Goal: Task Accomplishment & Management: Complete application form

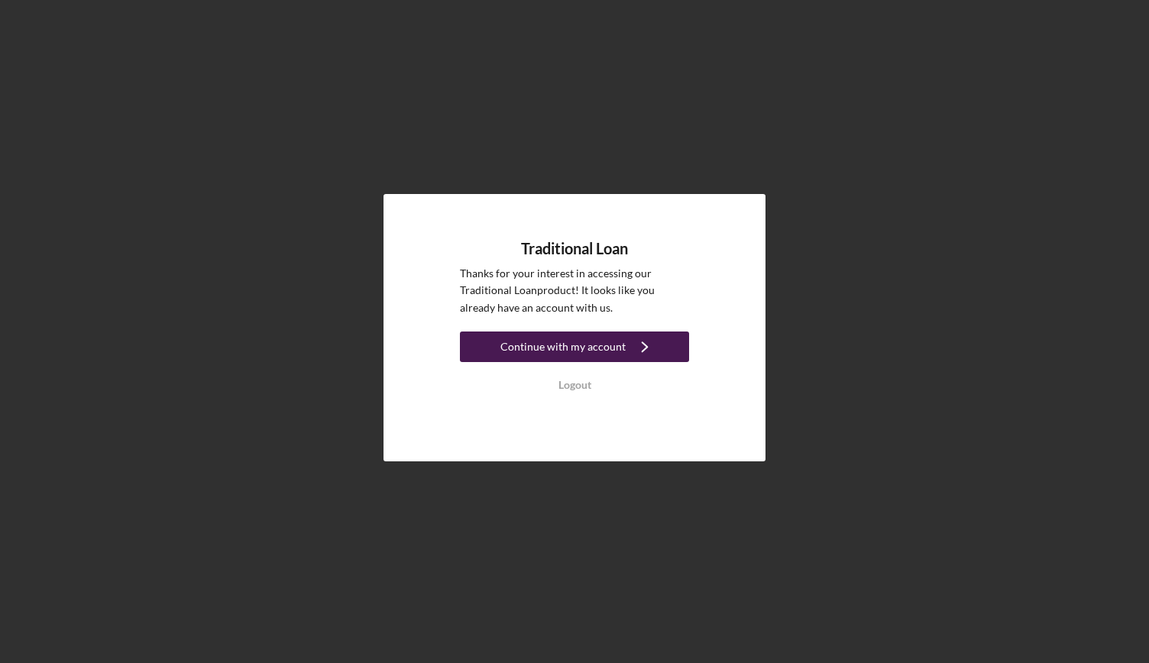
click at [578, 346] on div "Continue with my account" at bounding box center [562, 347] width 125 height 31
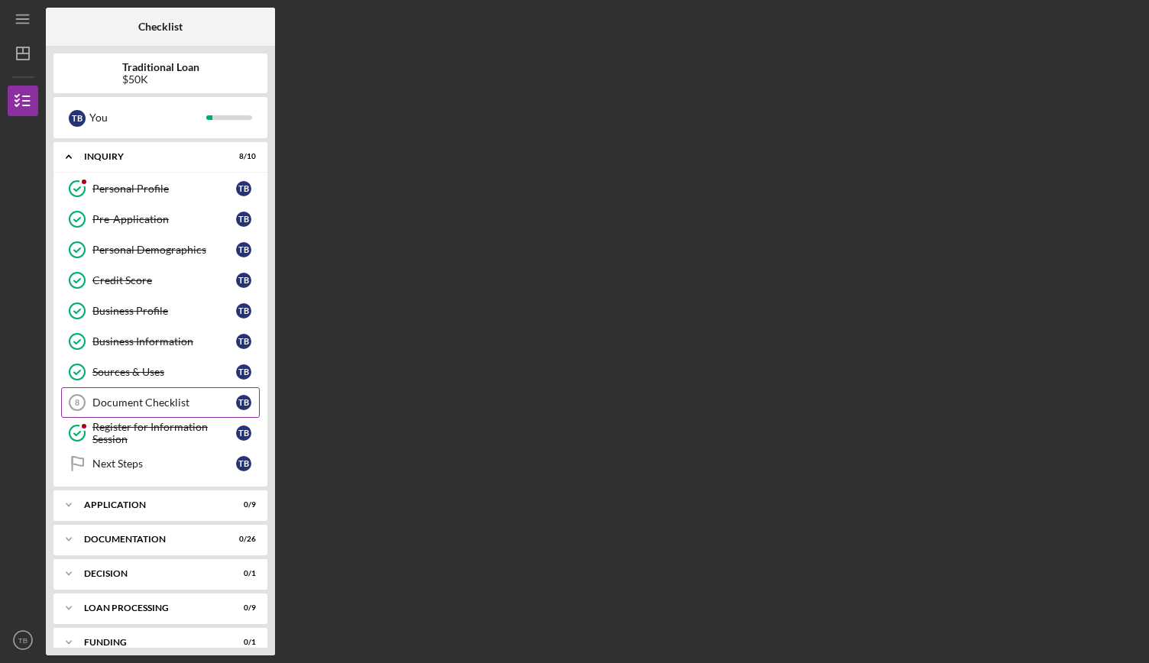
click at [162, 401] on div "Document Checklist" at bounding box center [164, 403] width 144 height 12
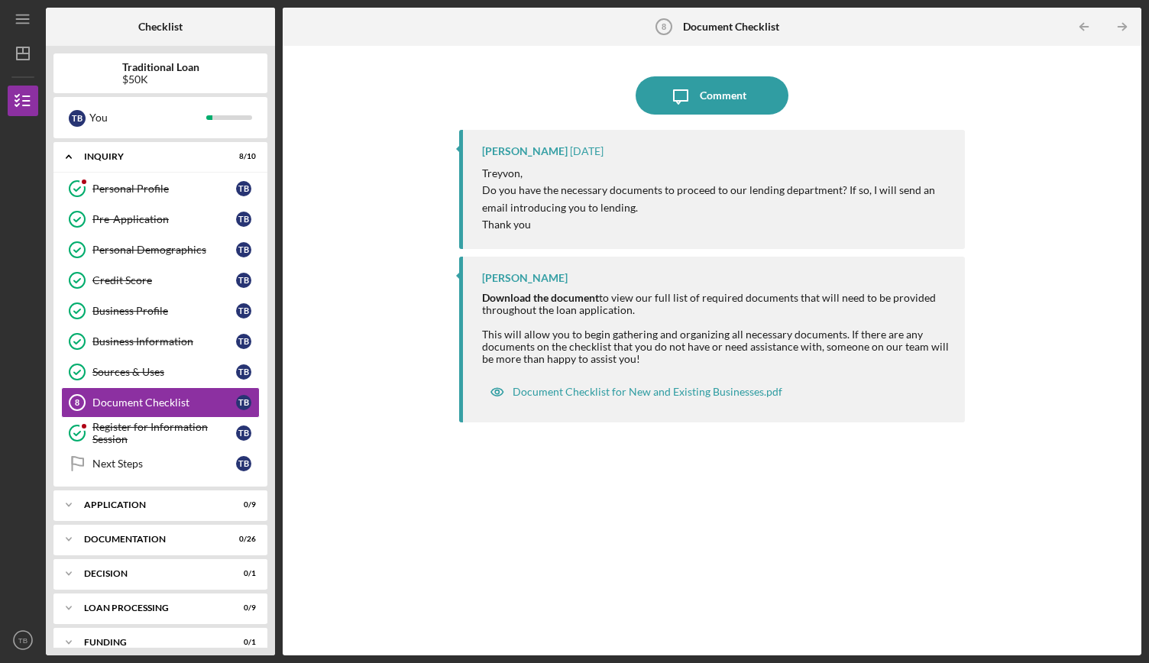
click at [559, 481] on div "[PERSON_NAME] [DATE] [PERSON_NAME], Do you have the necessary documents to proc…" at bounding box center [712, 381] width 506 height 503
click at [708, 101] on div "Comment" at bounding box center [723, 95] width 47 height 38
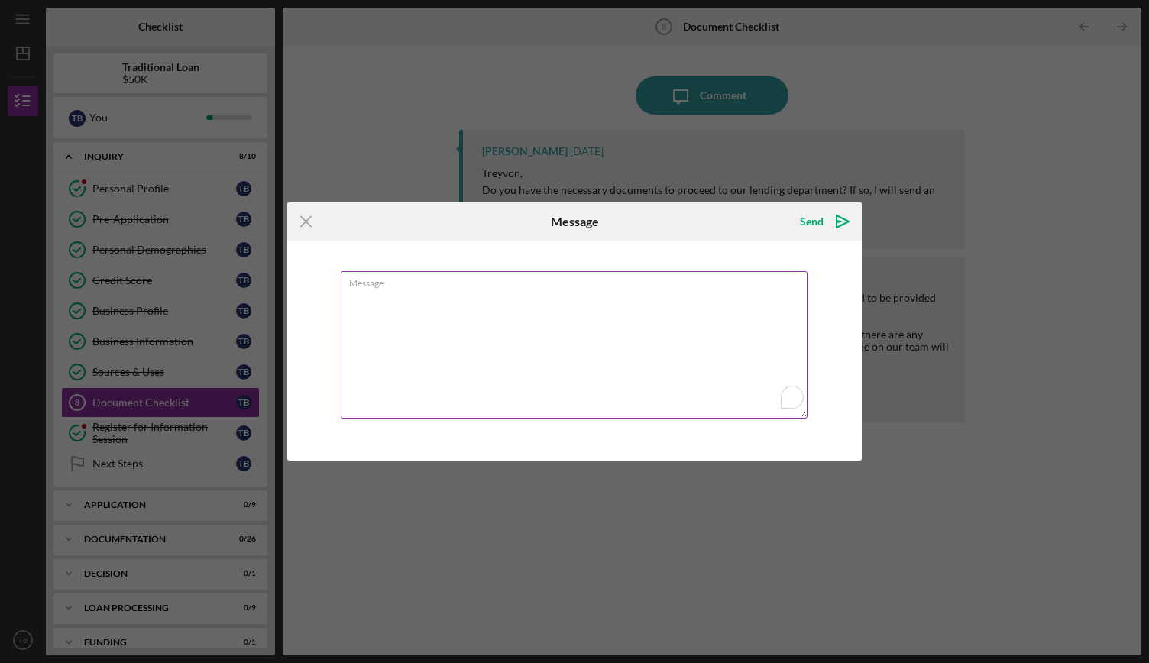
type textarea "i"
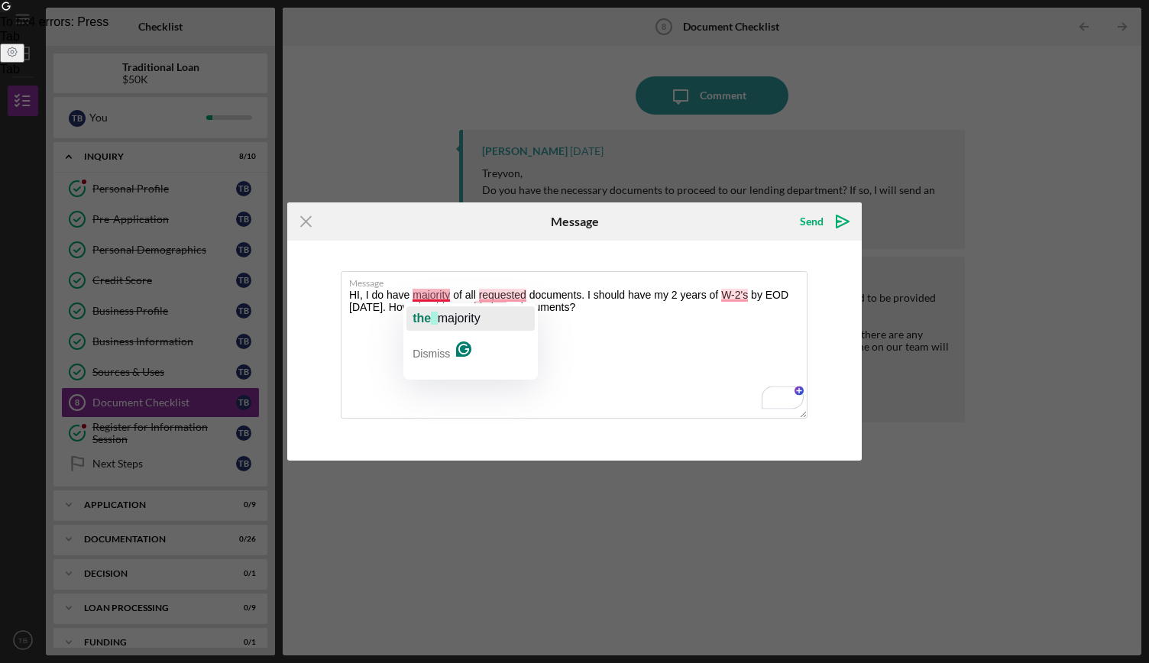
click at [437, 306] on div "the majority" at bounding box center [446, 318] width 67 height 24
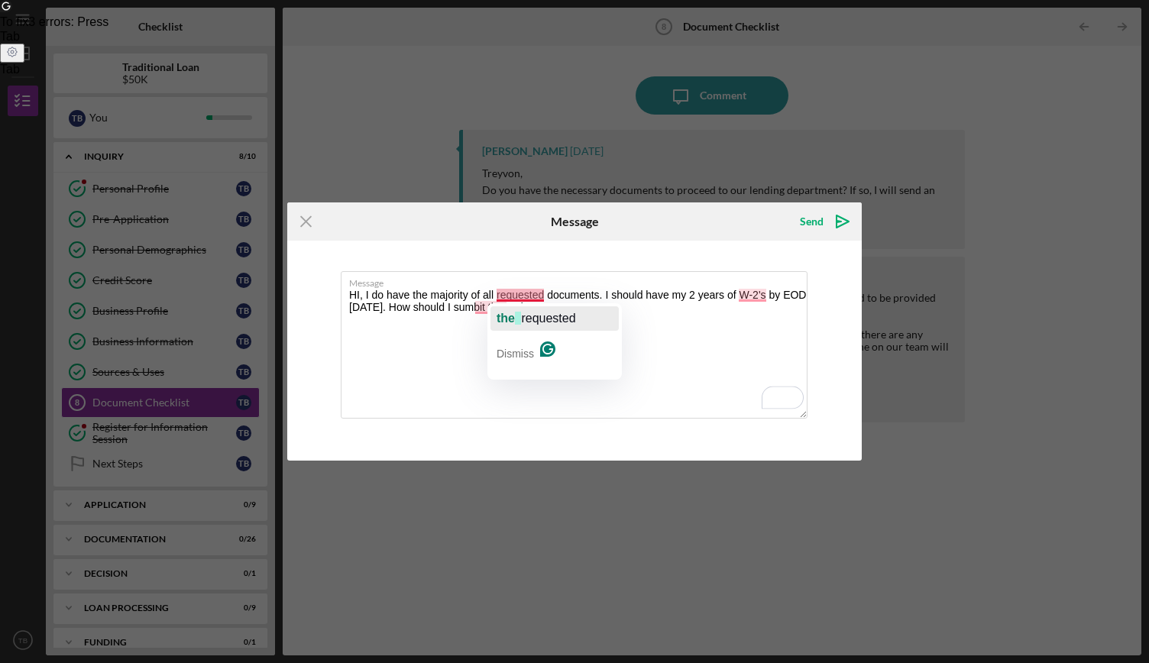
click at [552, 316] on span "requested" at bounding box center [548, 318] width 54 height 13
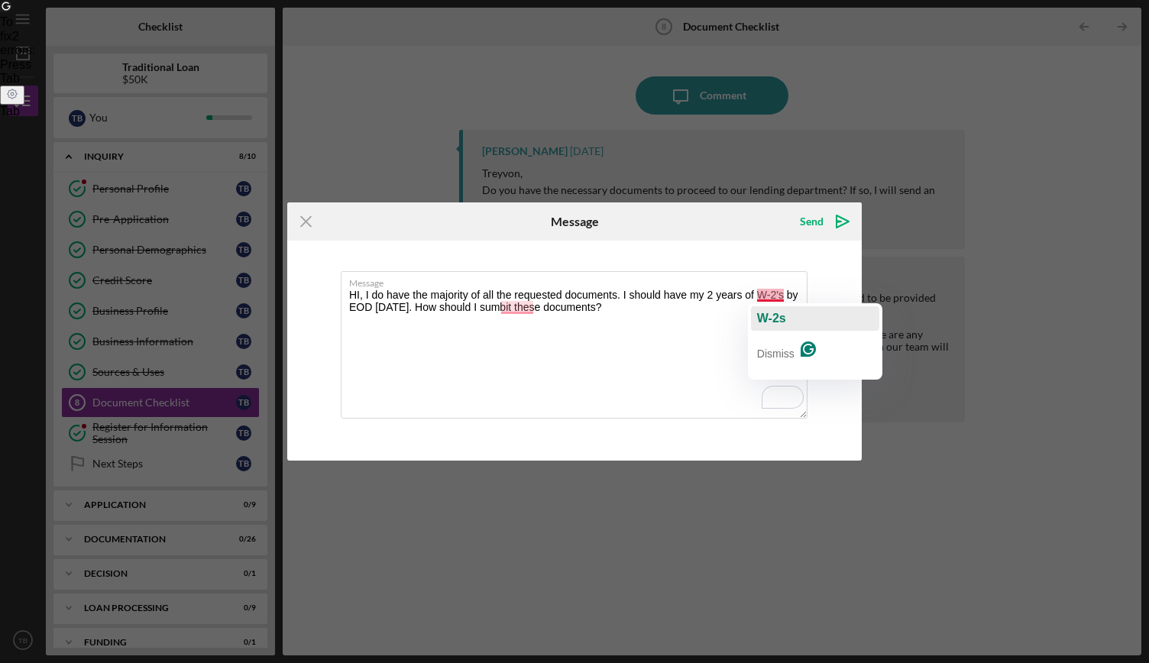
click at [779, 312] on span "W-2s" at bounding box center [771, 318] width 29 height 13
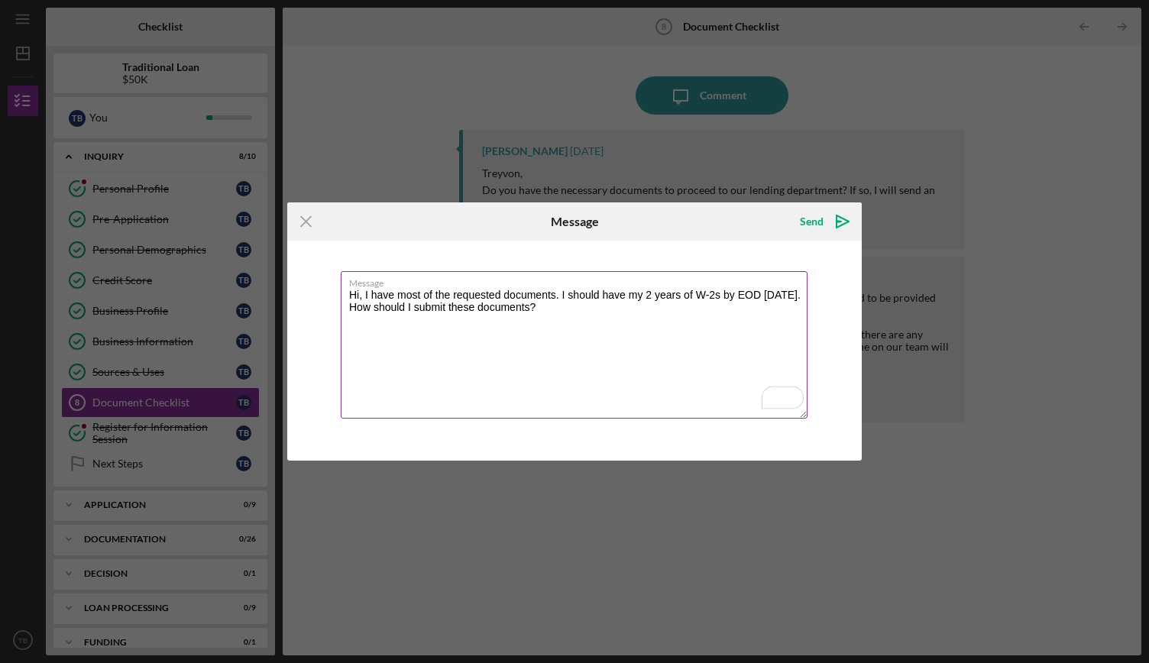
click at [611, 311] on textarea "Hi, I have most of the requested documents. I should have my 2 years of W-2s by…" at bounding box center [574, 344] width 467 height 147
type textarea "Hi, I have most of the requested documents. I should have my 2 years of W-2s by…"
click at [835, 222] on icon "Icon/icon-invite-send" at bounding box center [843, 221] width 38 height 38
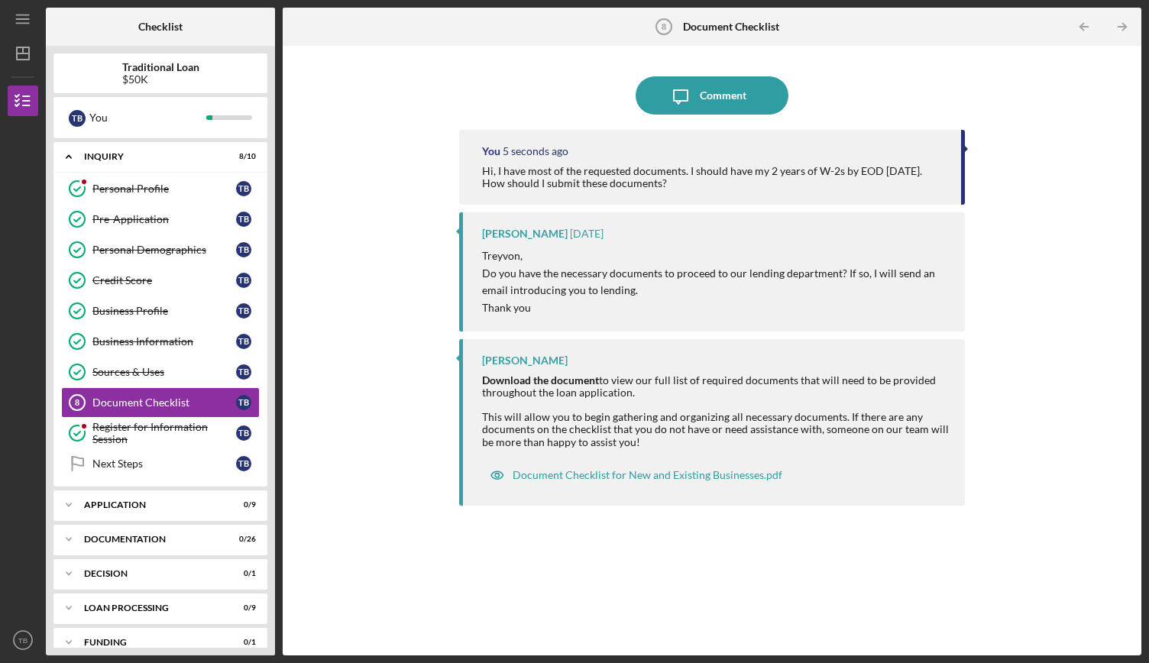
click at [335, 239] on div "Icon/Message Comment You 5 seconds ago Hi, I have most of the requested documen…" at bounding box center [711, 350] width 843 height 594
click at [364, 252] on div "Icon/Message Comment You 10 seconds ago Hi, I have most of the requested docume…" at bounding box center [711, 350] width 843 height 594
click at [163, 306] on div "Business Profile" at bounding box center [164, 311] width 144 height 12
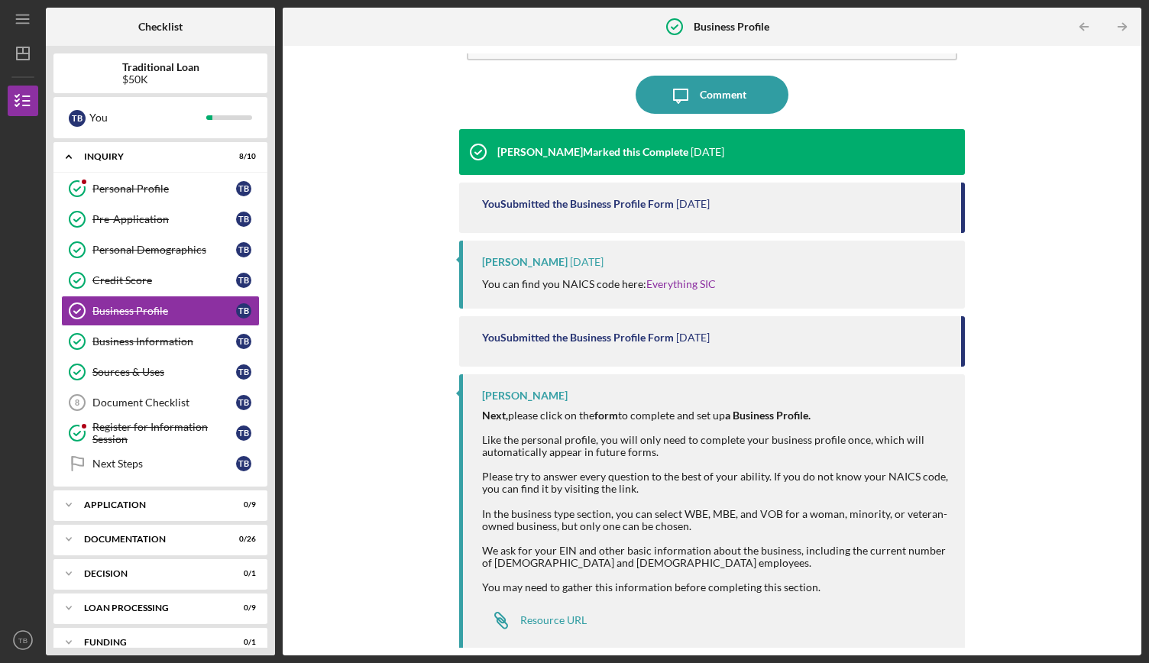
scroll to position [107, 0]
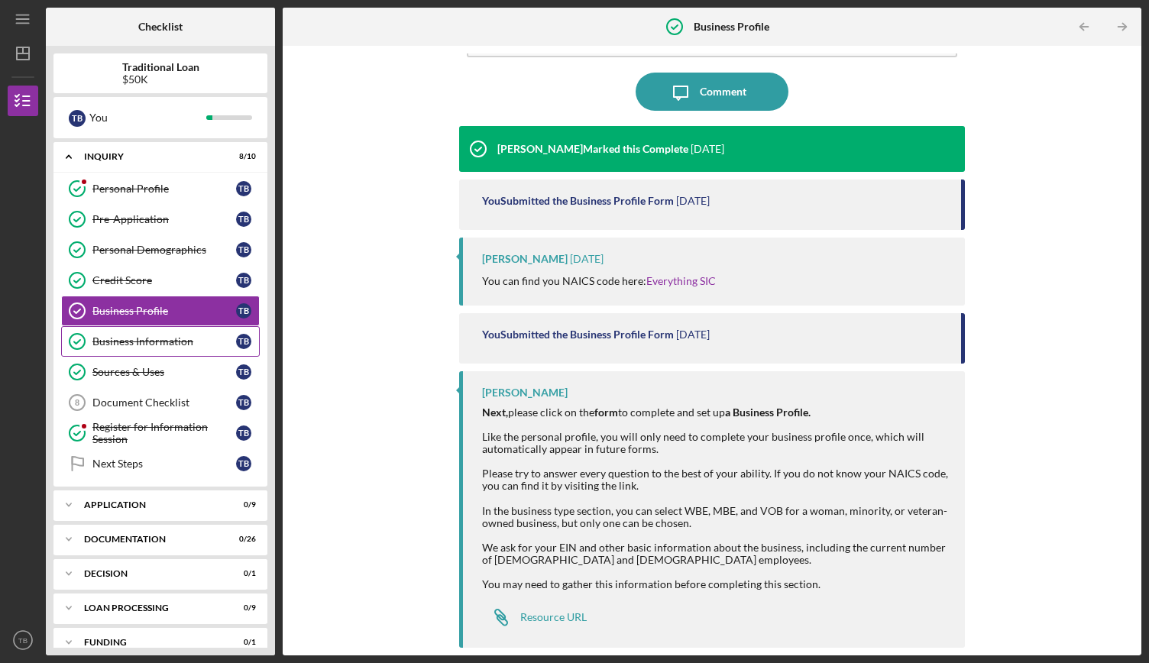
click at [185, 342] on div "Business Information" at bounding box center [164, 341] width 144 height 12
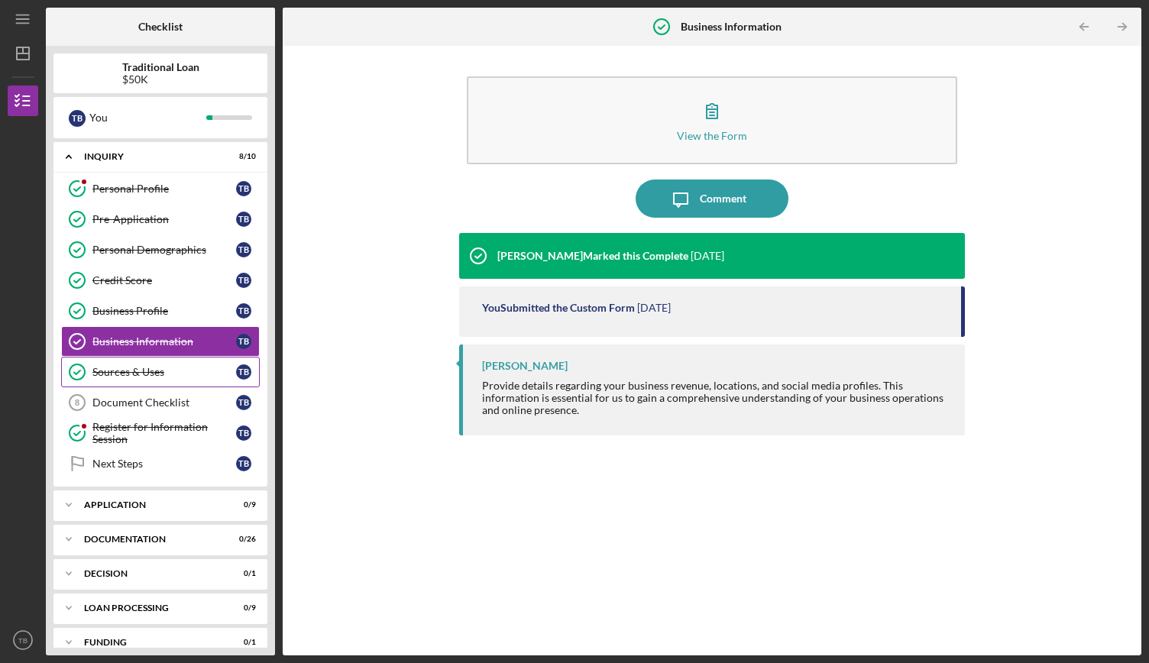
click at [134, 367] on div "Sources & Uses" at bounding box center [164, 372] width 144 height 12
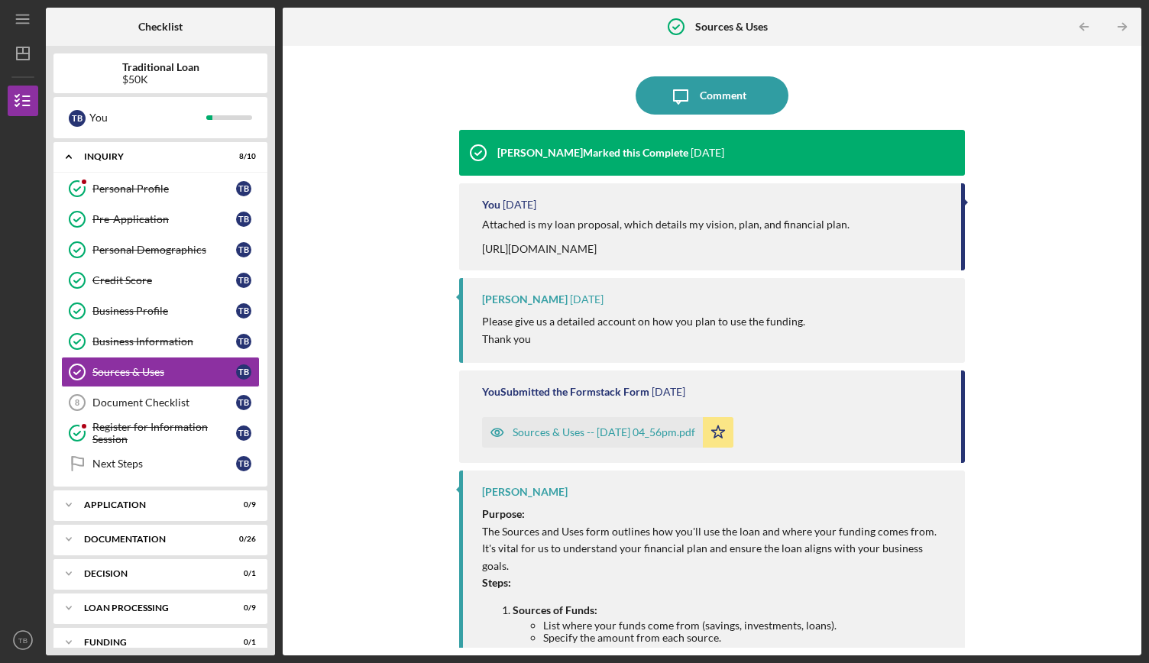
click at [667, 439] on div "Sources & Uses -- [DATE] 04_56pm.pdf" at bounding box center [604, 432] width 183 height 12
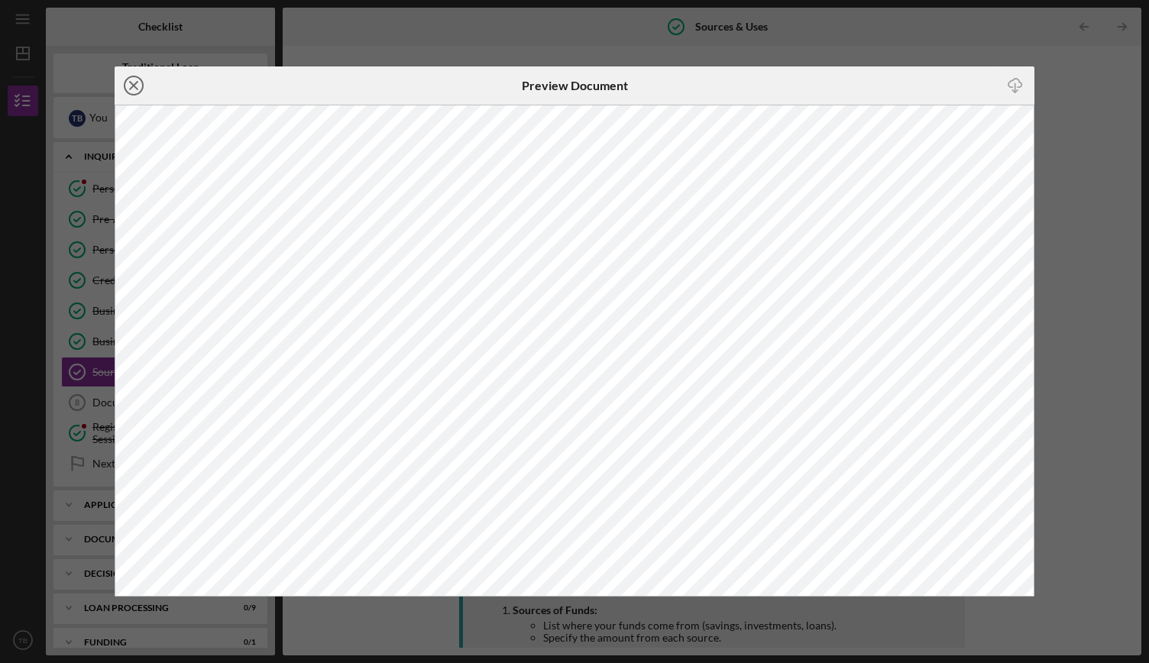
click at [139, 95] on icon "Icon/Close" at bounding box center [134, 85] width 38 height 38
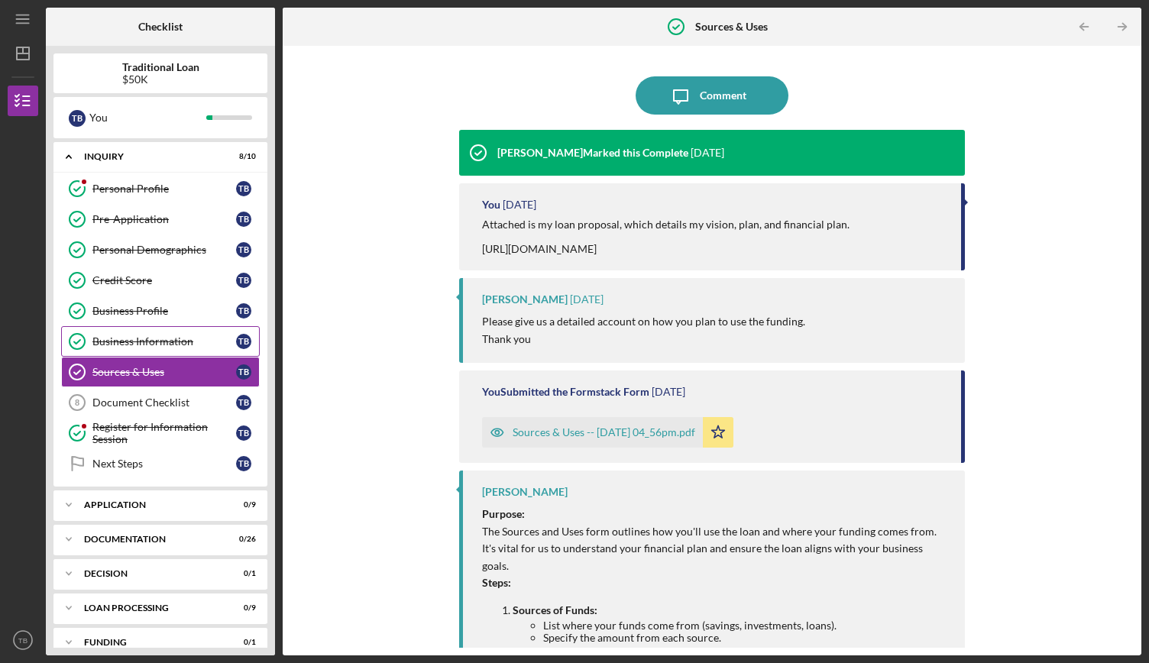
click at [173, 335] on div "Business Information" at bounding box center [164, 341] width 144 height 12
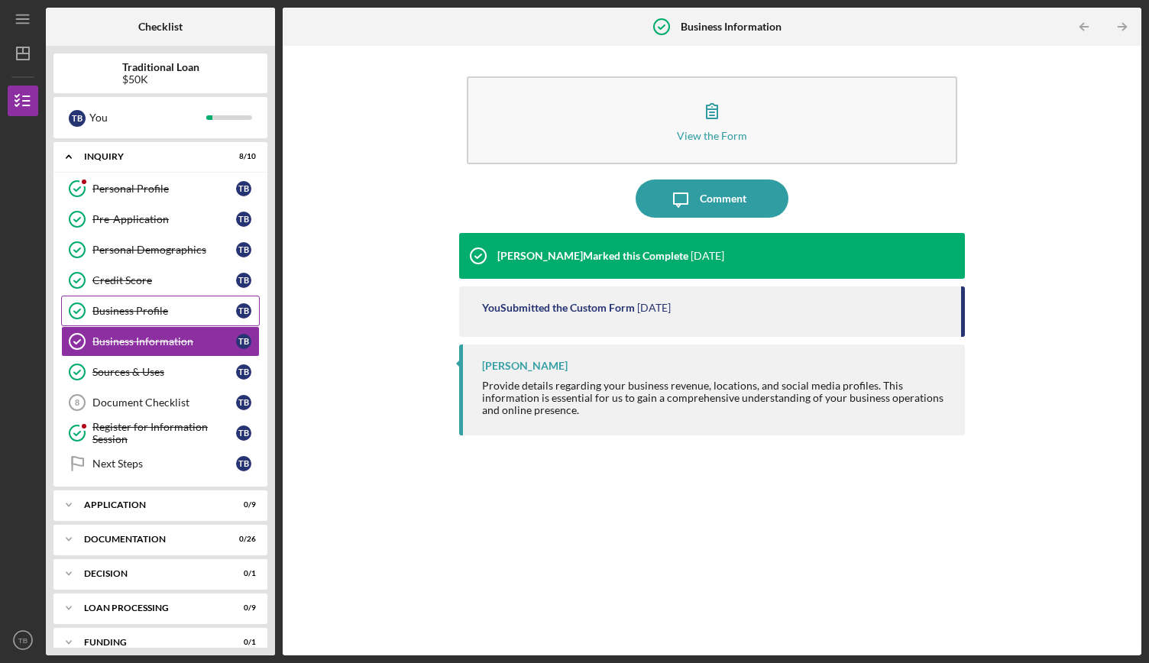
click at [138, 306] on div "Business Profile" at bounding box center [164, 311] width 144 height 12
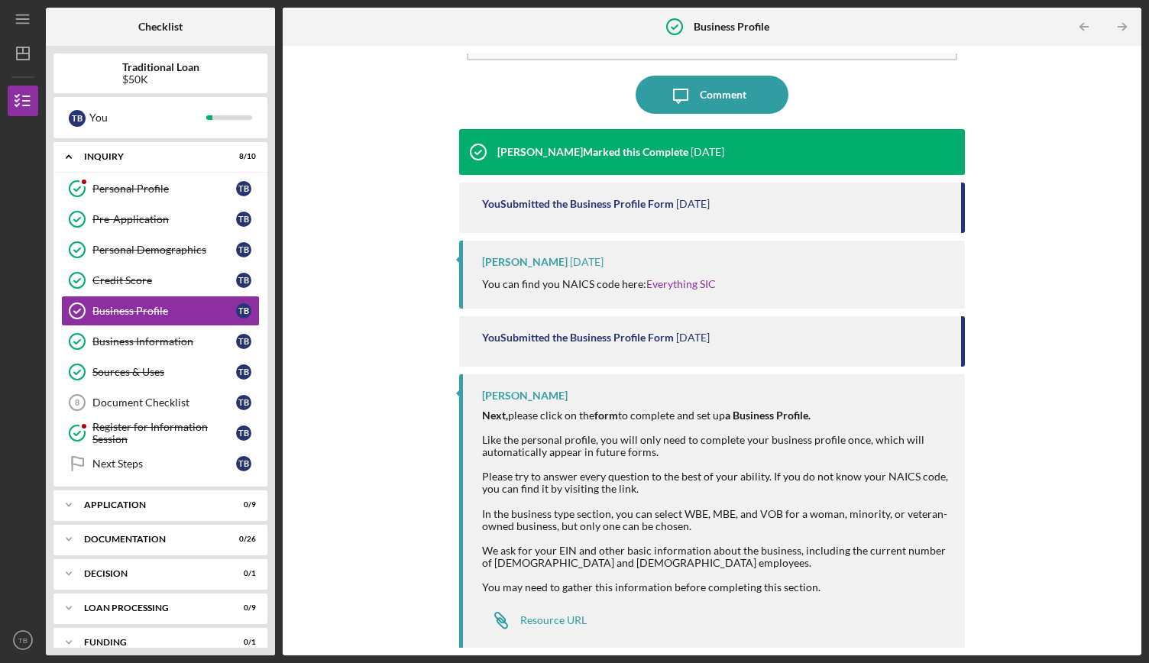
scroll to position [107, 0]
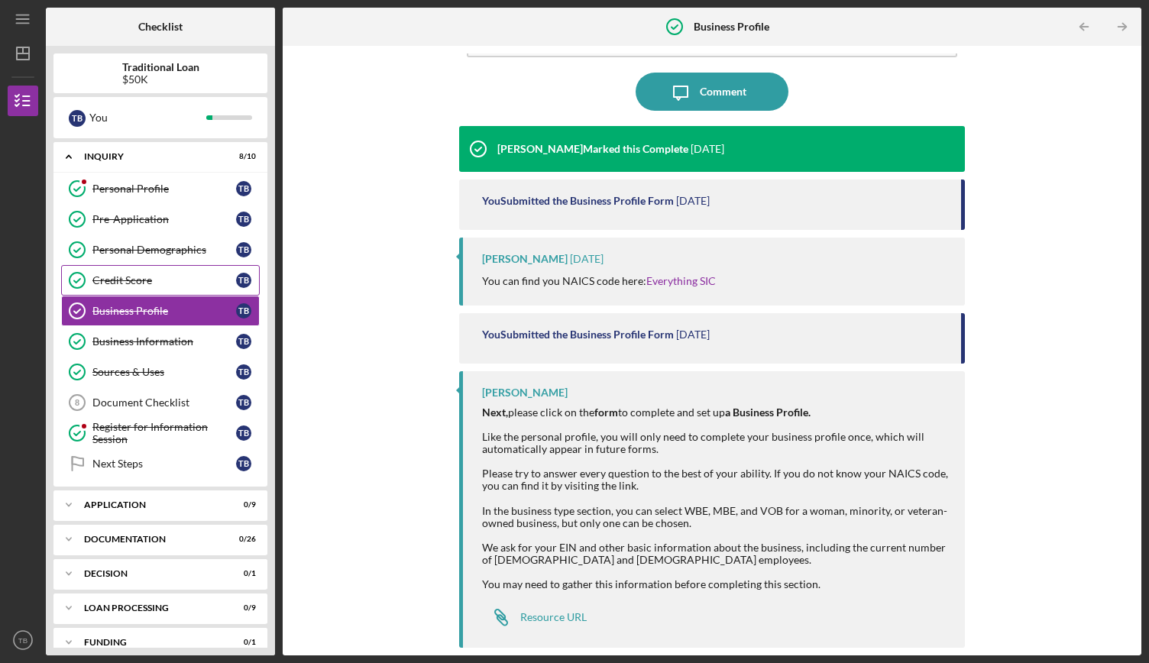
click at [157, 270] on link "Credit Score Credit Score T B" at bounding box center [160, 280] width 199 height 31
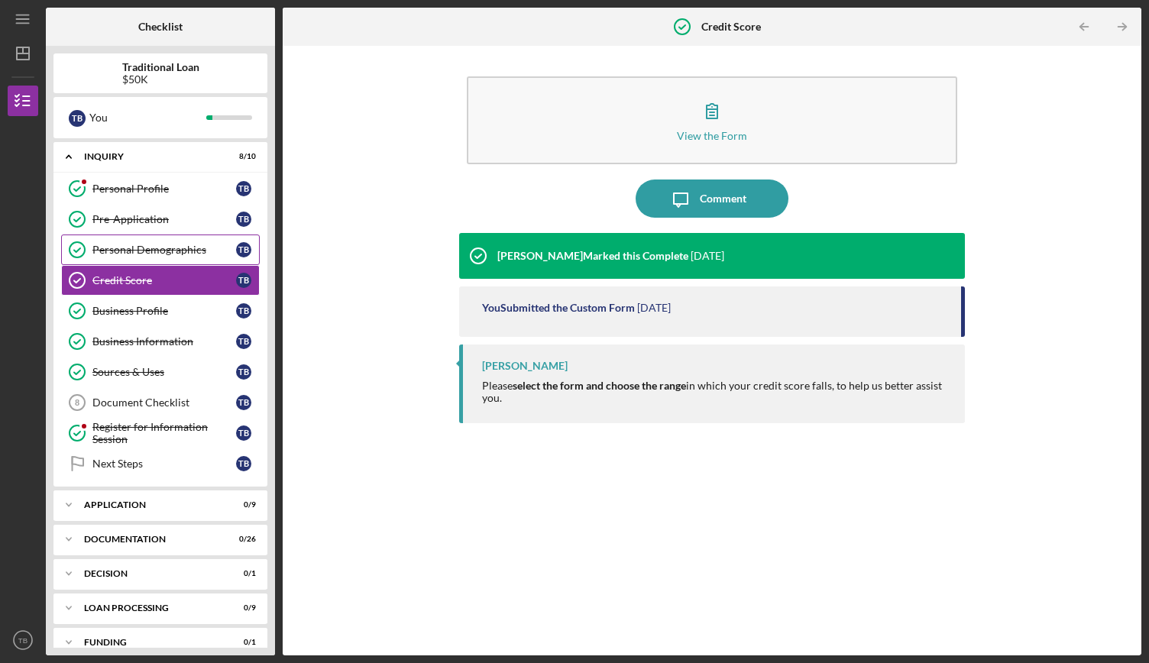
click at [162, 248] on div "Personal Demographics" at bounding box center [164, 250] width 144 height 12
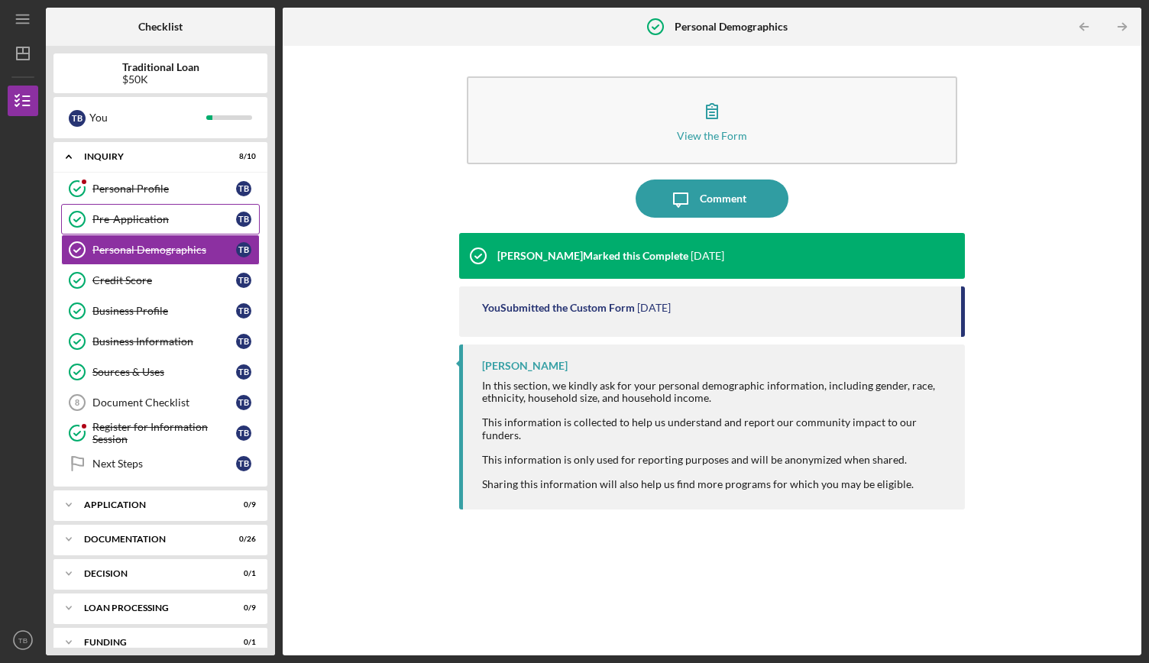
click at [171, 213] on div "Pre-Application" at bounding box center [164, 219] width 144 height 12
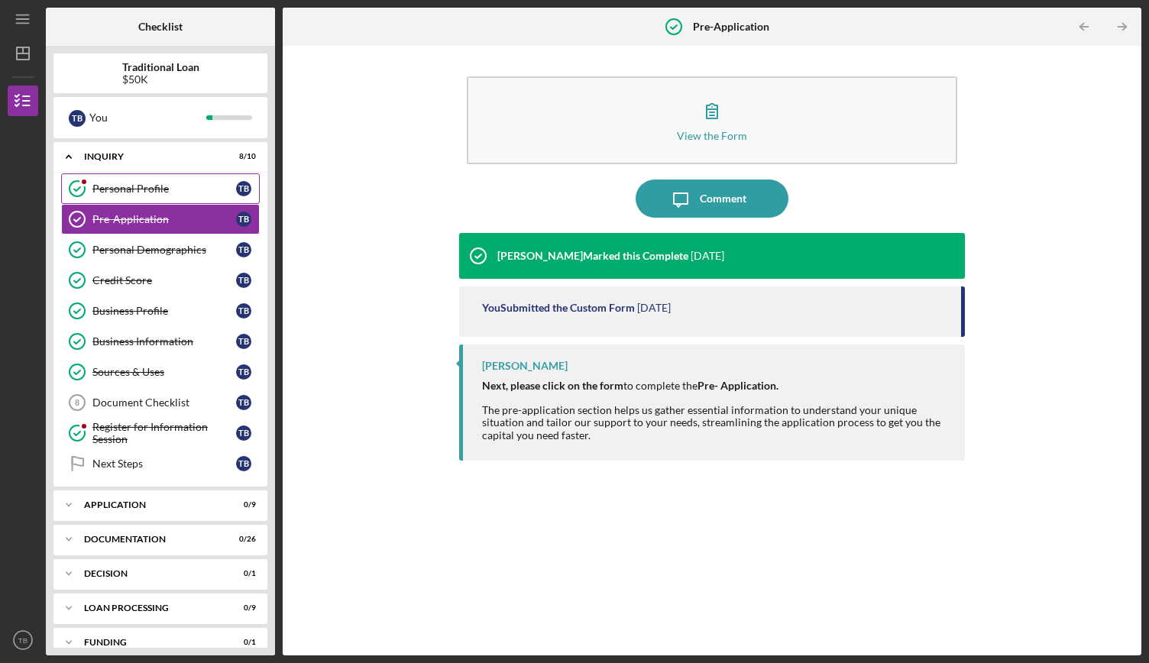
click at [179, 189] on div "Personal Profile" at bounding box center [164, 189] width 144 height 12
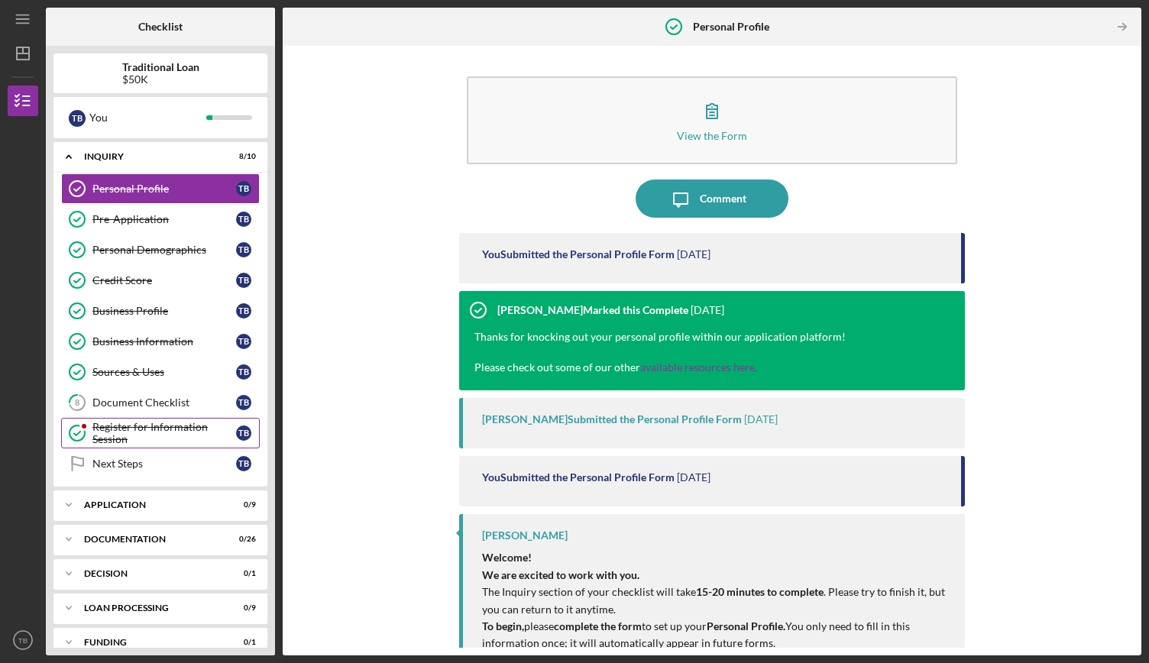
click at [156, 436] on div "Register for Information Session" at bounding box center [164, 433] width 144 height 24
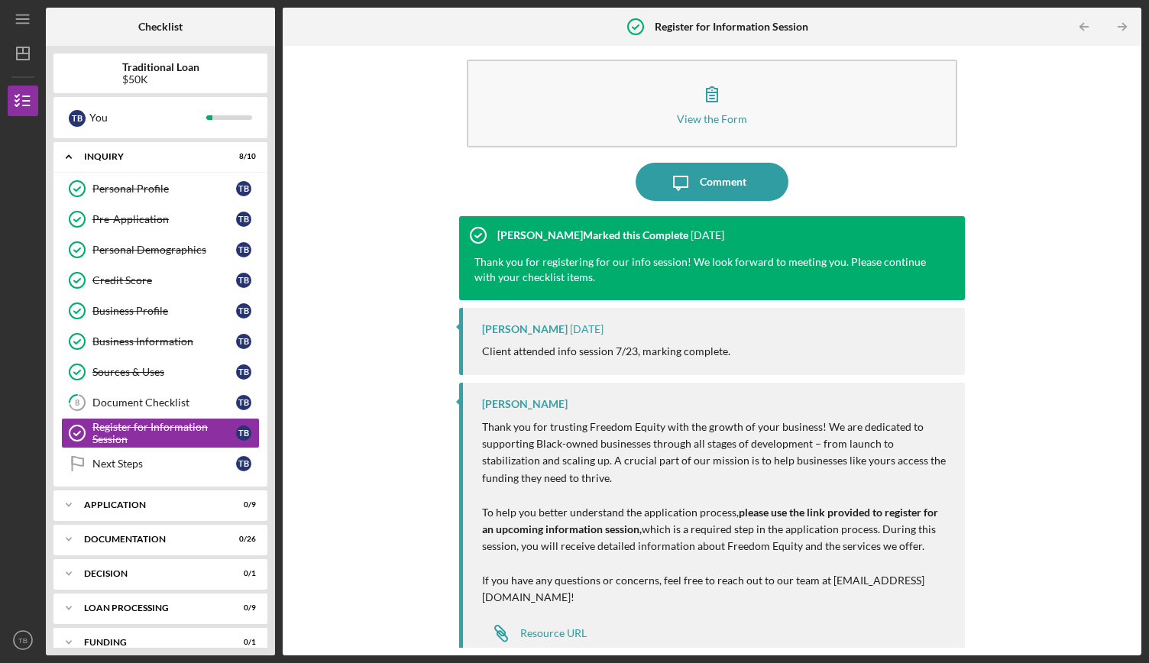
scroll to position [32, 0]
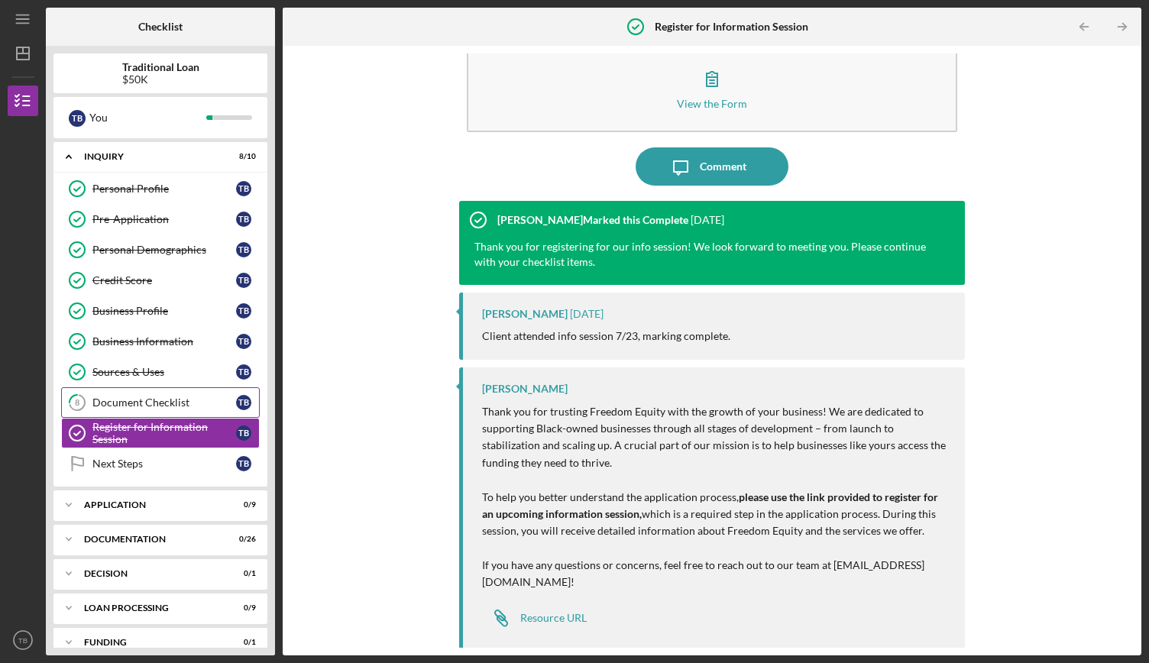
click at [159, 398] on div "Document Checklist" at bounding box center [164, 403] width 144 height 12
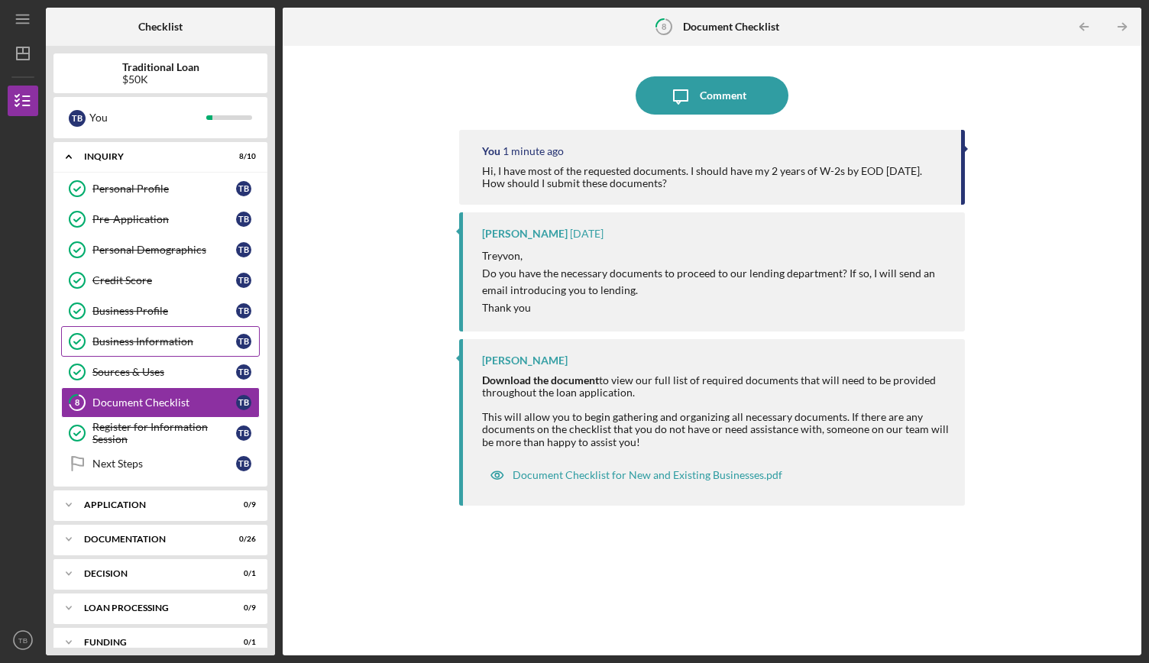
click at [157, 345] on div "Business Information" at bounding box center [164, 341] width 144 height 12
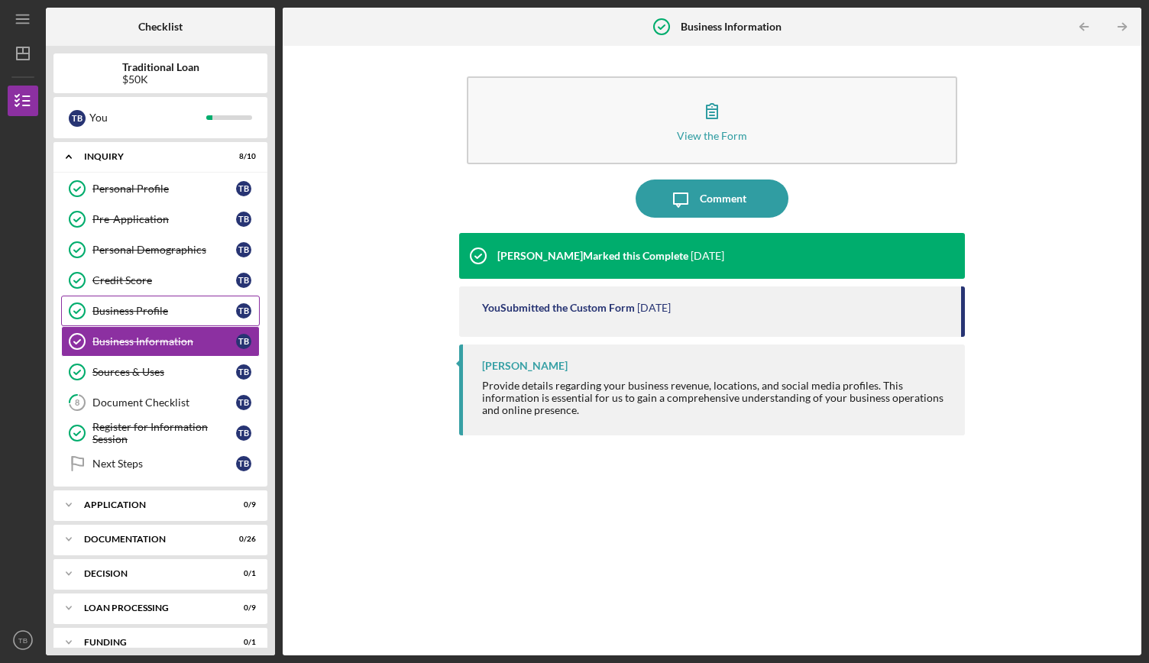
click at [171, 302] on link "Business Profile Business Profile T B" at bounding box center [160, 311] width 199 height 31
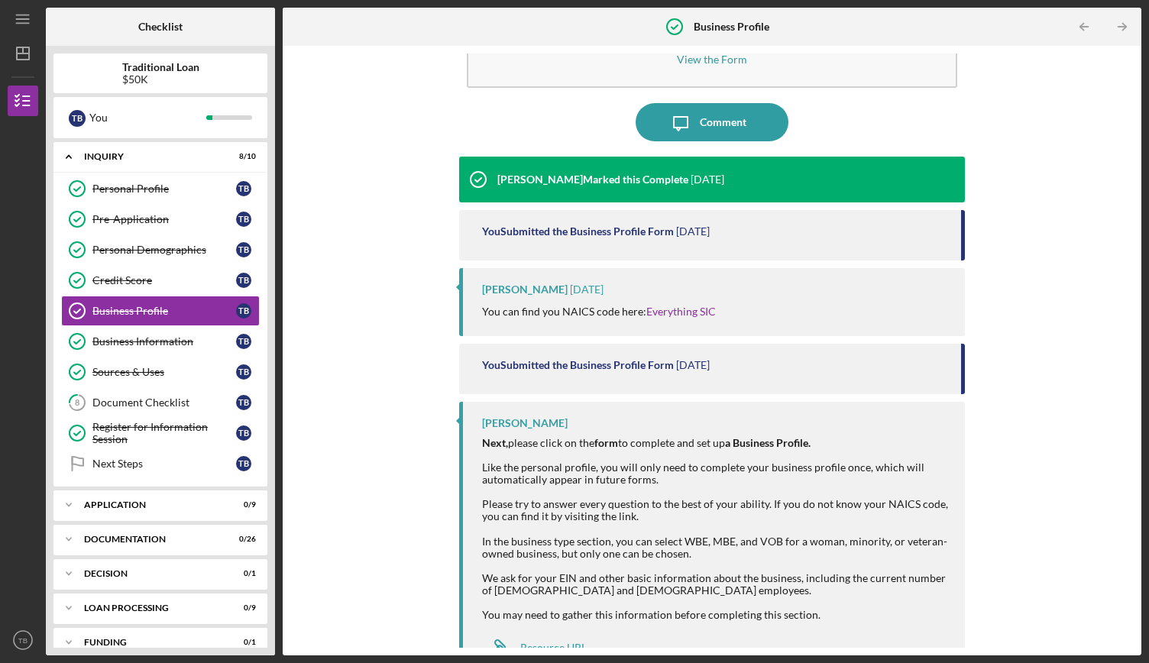
scroll to position [107, 0]
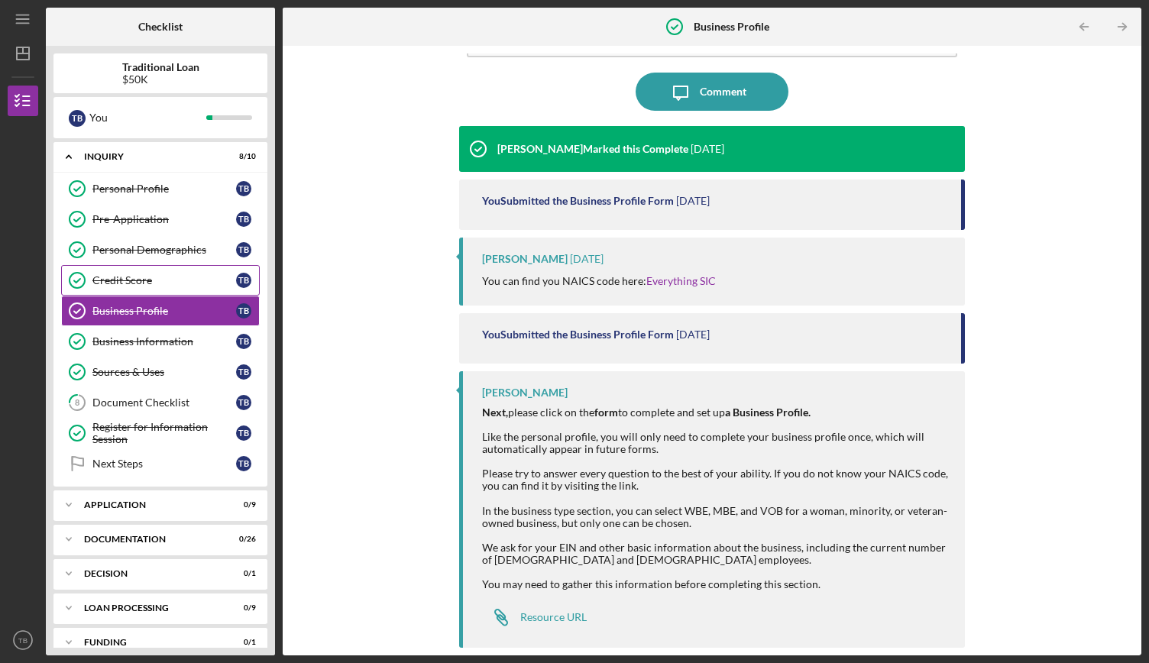
click at [154, 281] on div "Credit Score" at bounding box center [164, 280] width 144 height 12
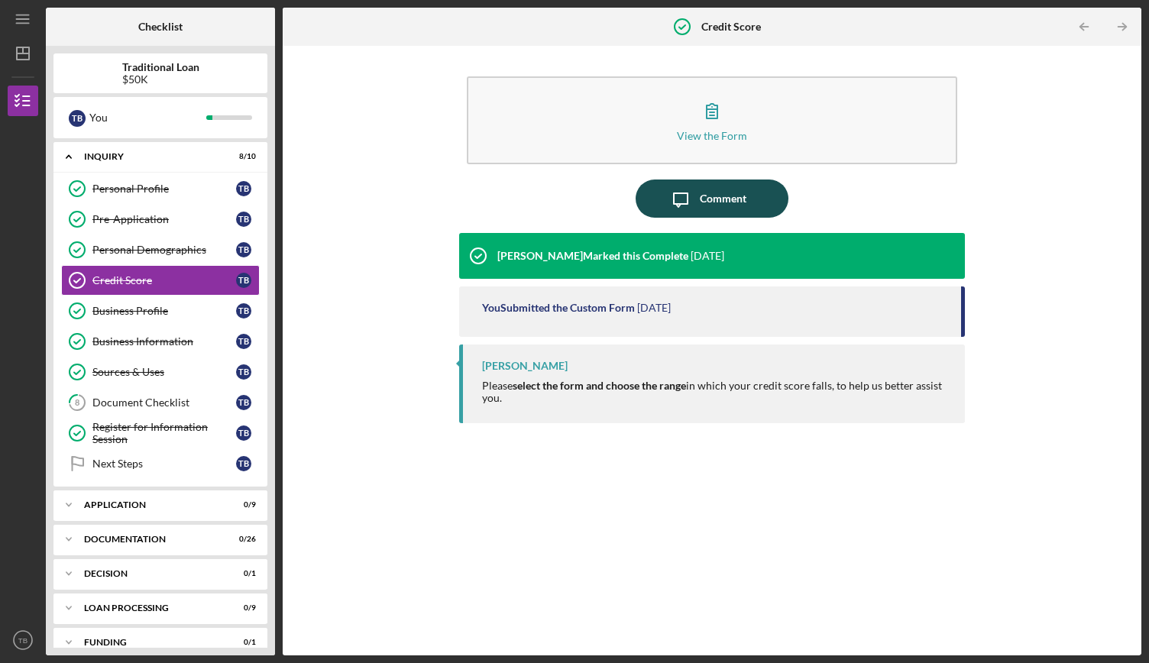
click at [723, 213] on div "Comment" at bounding box center [723, 199] width 47 height 38
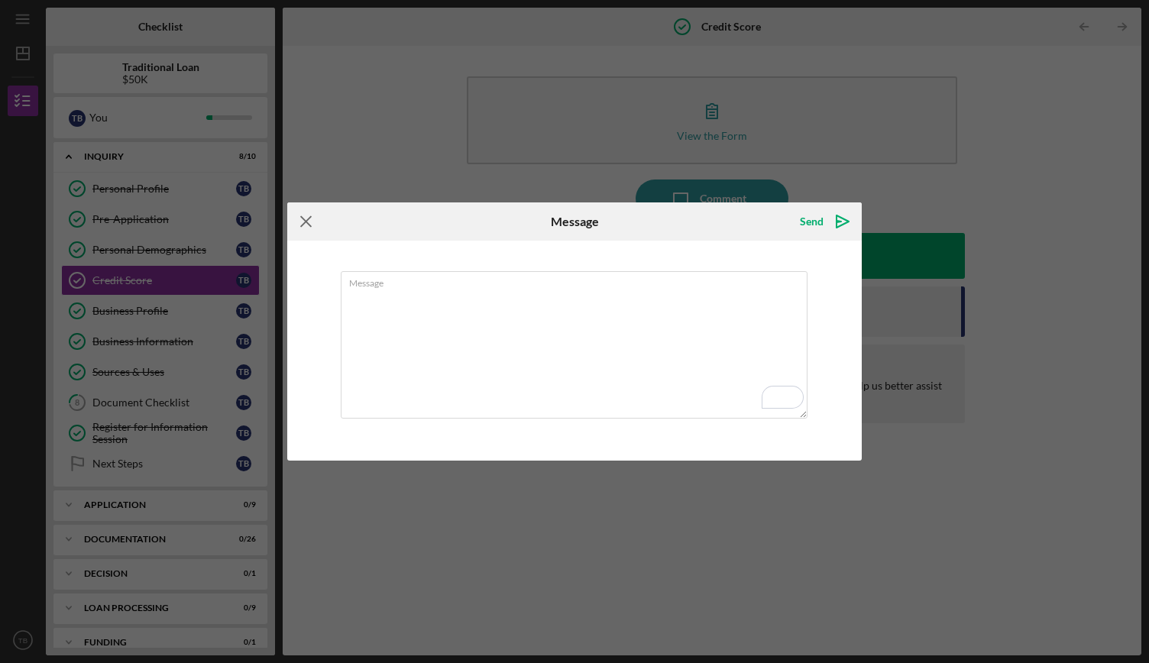
click at [310, 227] on icon "Icon/Menu Close" at bounding box center [306, 221] width 38 height 38
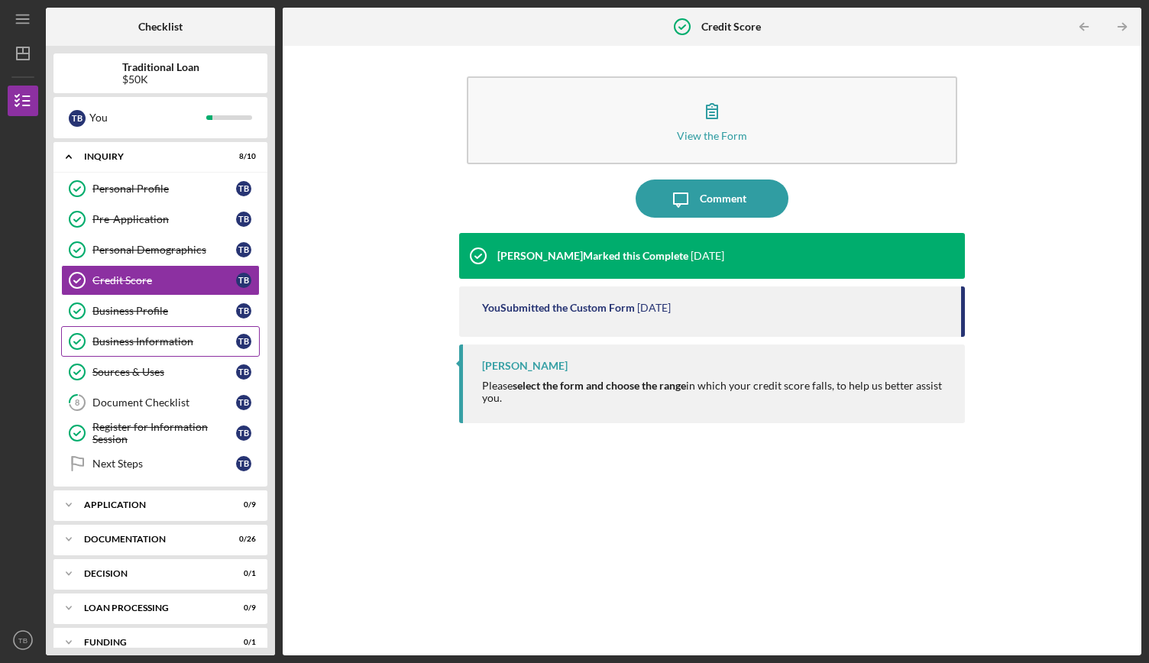
click at [212, 351] on link "Business Information Business Information T B" at bounding box center [160, 341] width 199 height 31
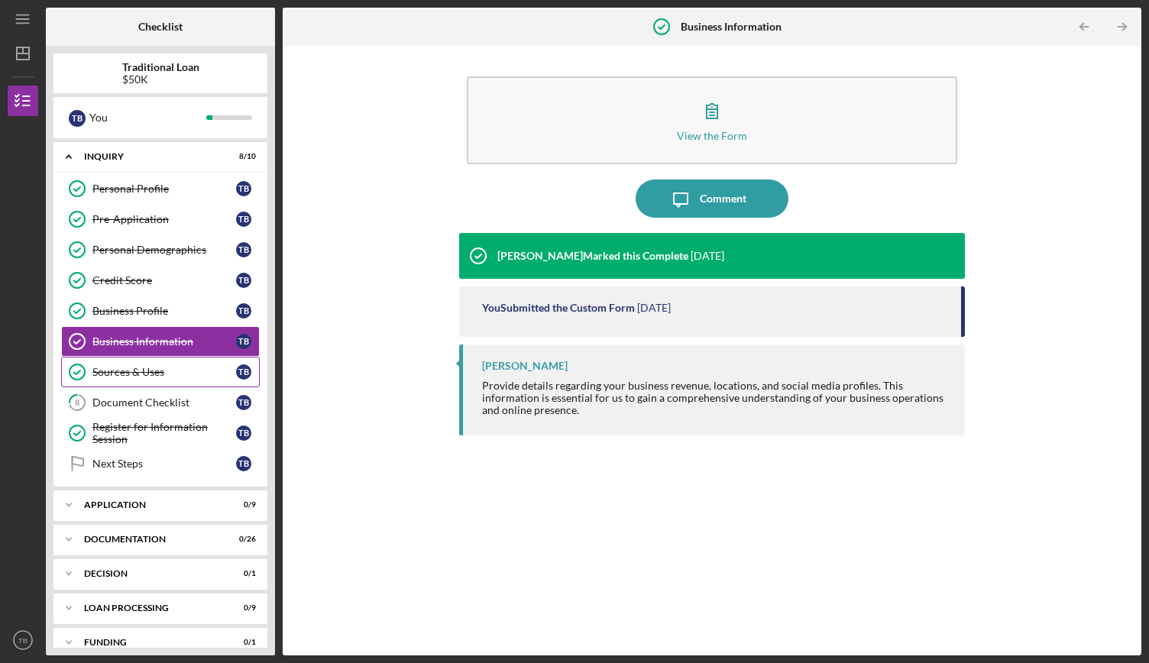
click at [182, 381] on link "Sources & Uses Sources & Uses T B" at bounding box center [160, 372] width 199 height 31
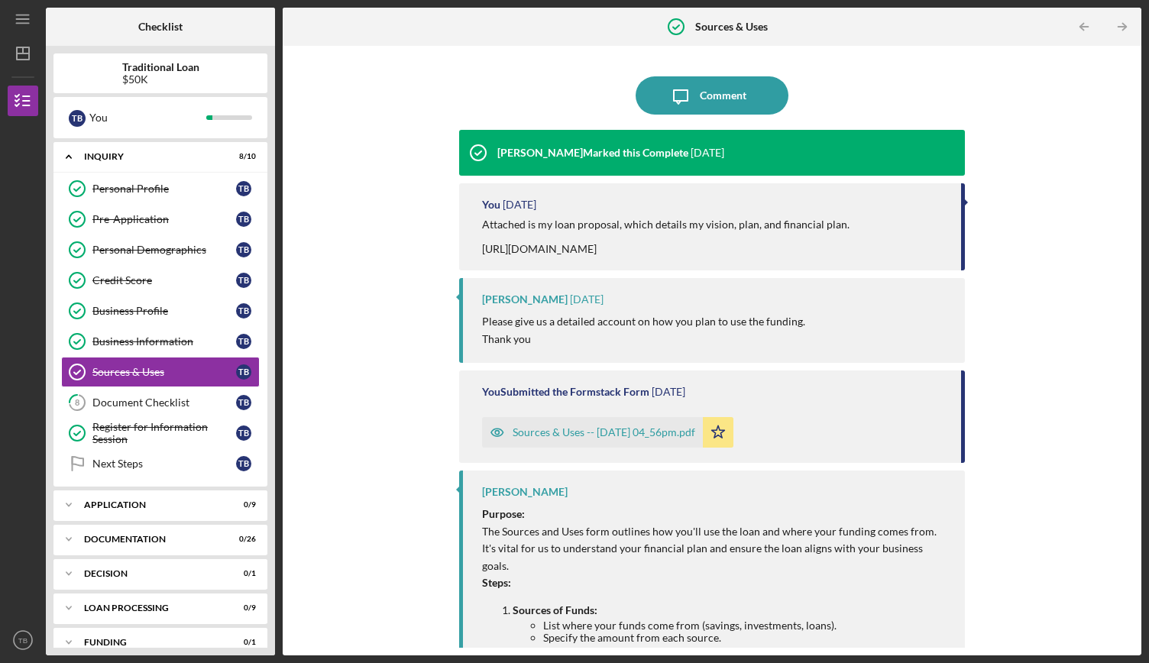
drag, startPoint x: 480, startPoint y: 248, endPoint x: 639, endPoint y: 270, distance: 160.6
click at [639, 270] on div "You [DATE] Attached is my loan proposal, which details my vision, plan, and fin…" at bounding box center [712, 226] width 506 height 87
copy div "[URL][DOMAIN_NAME]"
click at [399, 267] on div "Icon/Message Comment [PERSON_NAME] Marked this Complete [DATE] You [DATE] Attac…" at bounding box center [711, 350] width 843 height 594
click at [150, 400] on div "Document Checklist" at bounding box center [164, 403] width 144 height 12
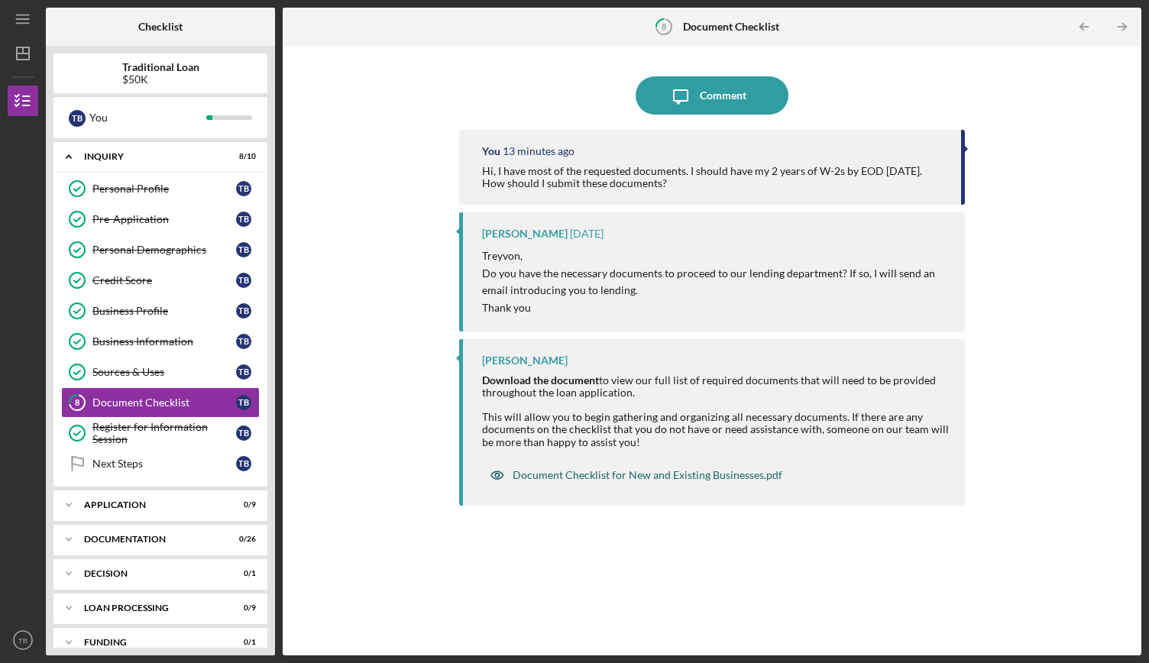
click at [633, 469] on div "Document Checklist for New and Existing Businesses.pdf" at bounding box center [648, 475] width 270 height 12
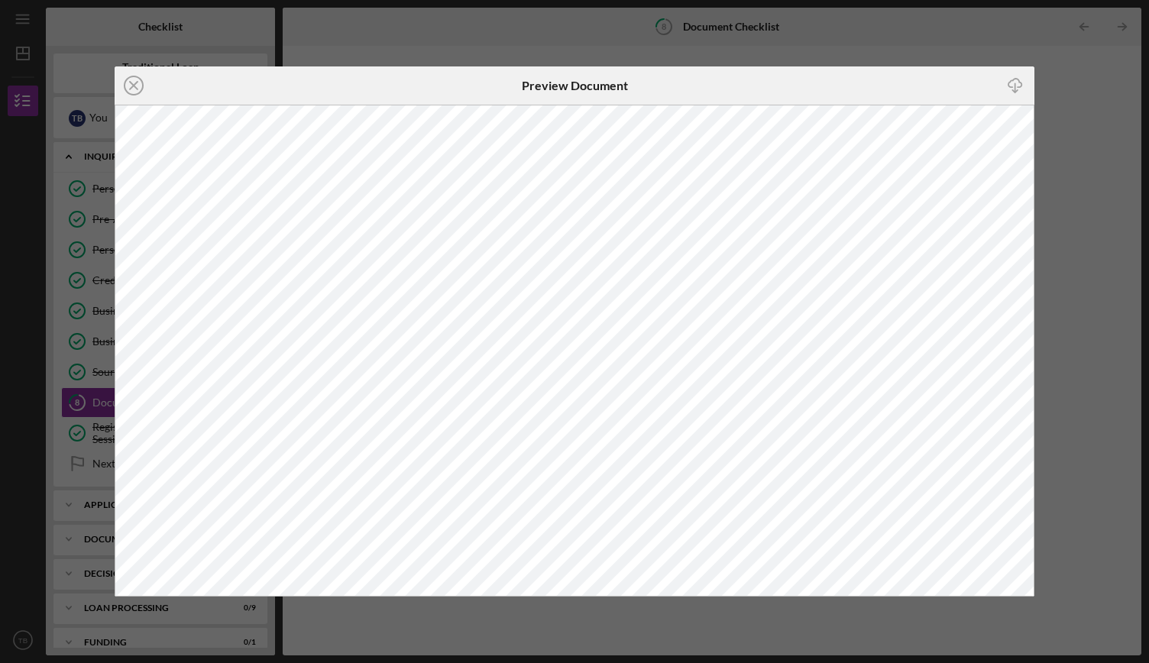
click at [1084, 132] on div "Icon/Close Preview Document Icon/Download" at bounding box center [574, 331] width 1149 height 663
